Goal: Task Accomplishment & Management: Use online tool/utility

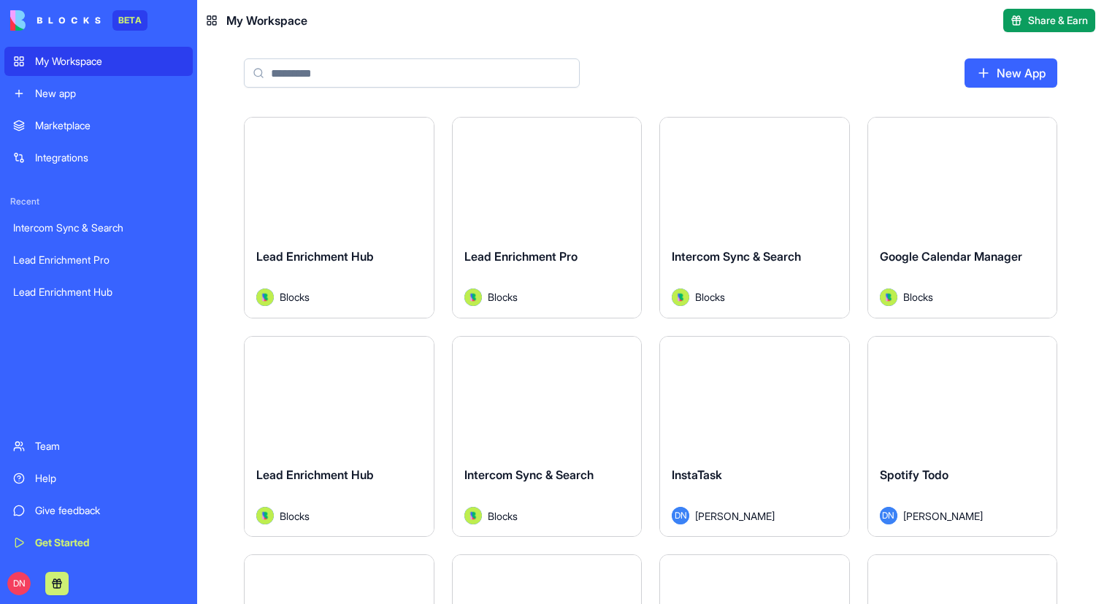
click at [394, 201] on div "Launch" at bounding box center [339, 177] width 189 height 118
